Goal: Transaction & Acquisition: Obtain resource

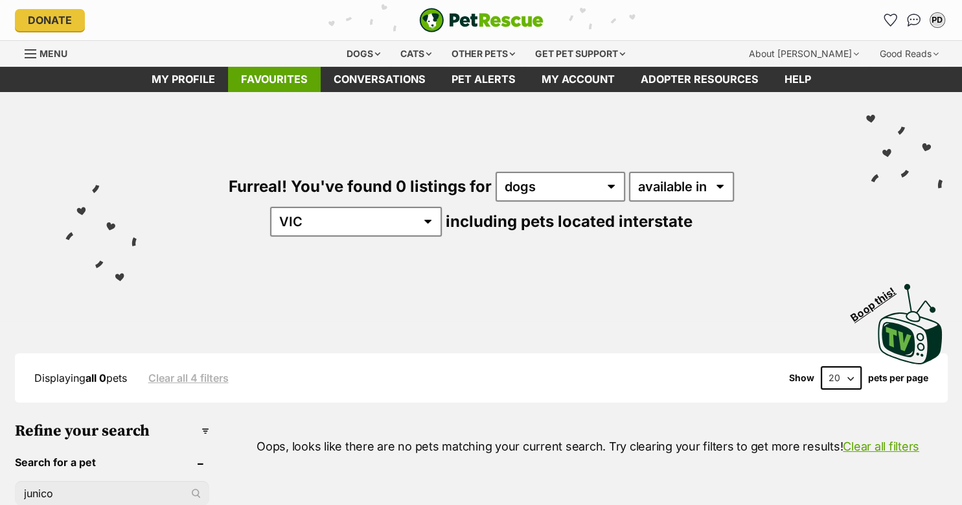
click at [274, 78] on link "Favourites" at bounding box center [274, 79] width 93 height 25
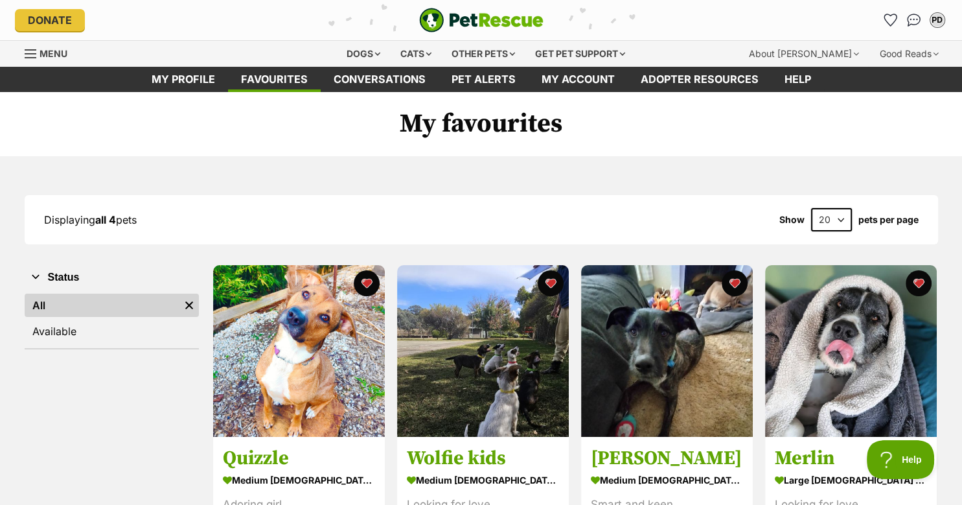
drag, startPoint x: 957, startPoint y: 78, endPoint x: 961, endPoint y: 152, distance: 73.3
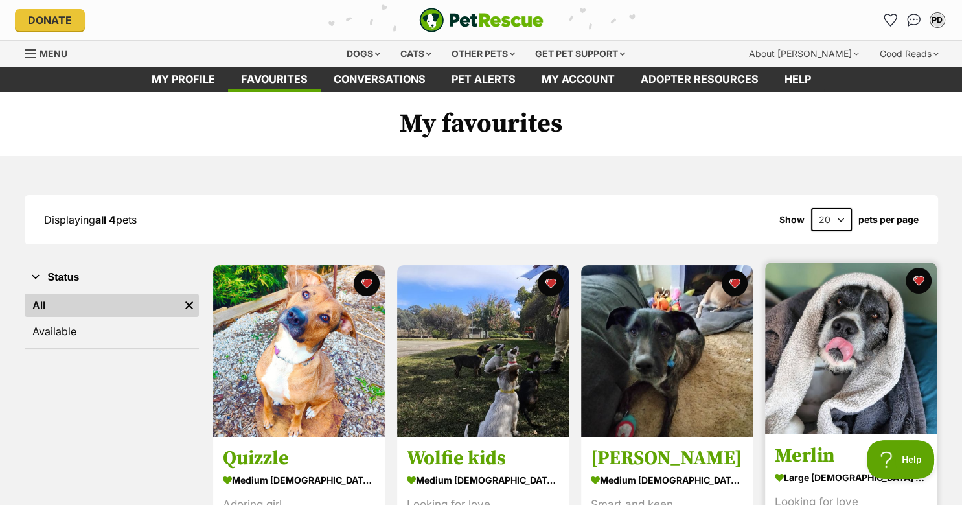
click at [840, 340] on img at bounding box center [851, 348] width 172 height 172
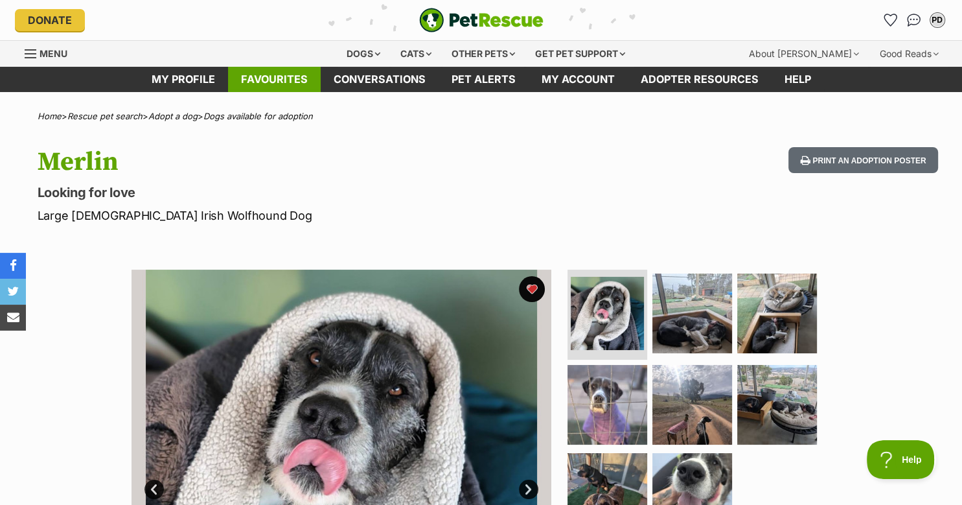
click at [271, 76] on link "Favourites" at bounding box center [274, 79] width 93 height 25
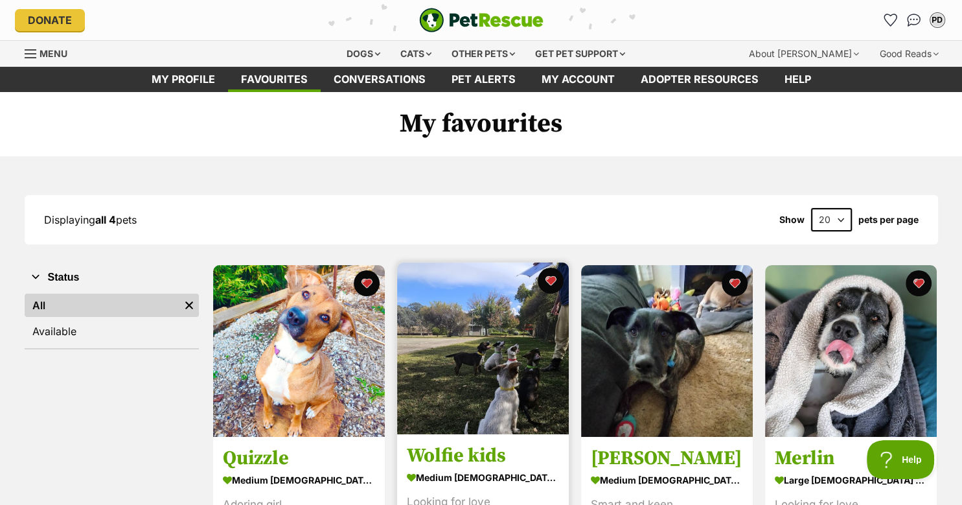
click at [466, 347] on img at bounding box center [483, 348] width 172 height 172
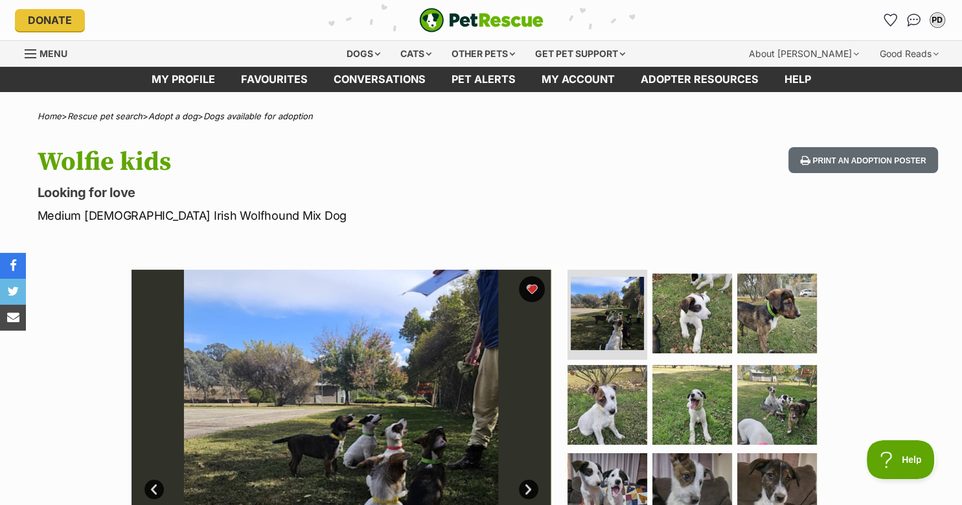
drag, startPoint x: 960, startPoint y: 49, endPoint x: 961, endPoint y: 125, distance: 76.5
